Goal: Transaction & Acquisition: Purchase product/service

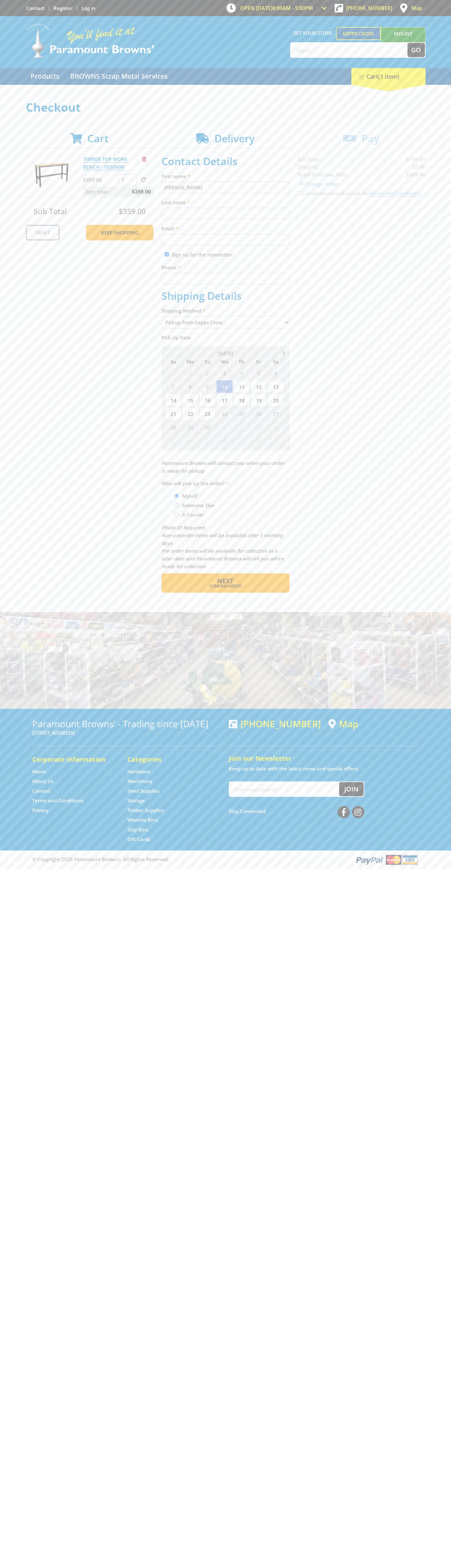
type input "[PERSON_NAME]"
type input "[EMAIL_ADDRESS][DOMAIN_NAME]"
type input "0293744000"
click at [226, 581] on span "Next" at bounding box center [226, 581] width 16 height 9
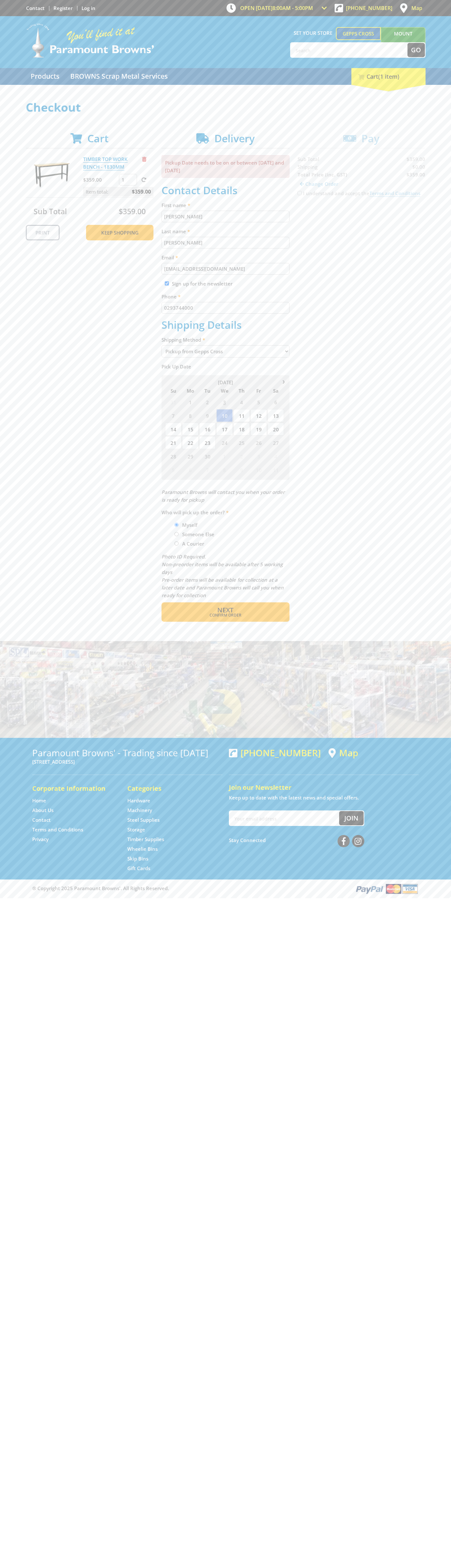
type input "[PERSON_NAME]"
click at [226, 615] on span "Confirm order" at bounding box center [226, 615] width 101 height 3
click at [226, 610] on span "Next" at bounding box center [226, 610] width 16 height 9
